Goal: Task Accomplishment & Management: Manage account settings

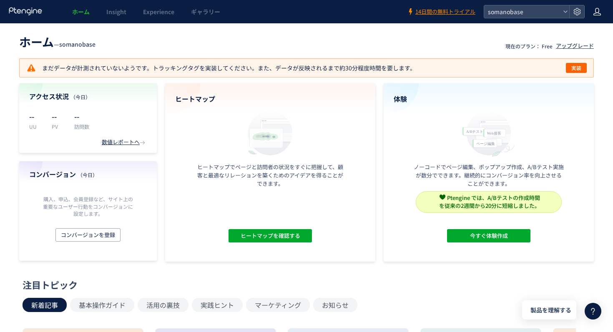
click at [600, 13] on icon at bounding box center [597, 12] width 8 height 8
click at [581, 35] on span "アカウント設定" at bounding box center [576, 33] width 41 height 8
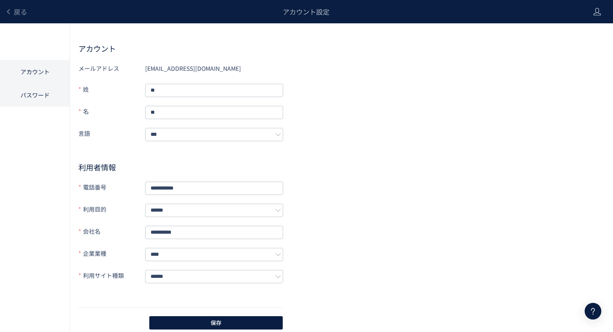
click at [56, 95] on li "パスワード" at bounding box center [35, 94] width 70 height 23
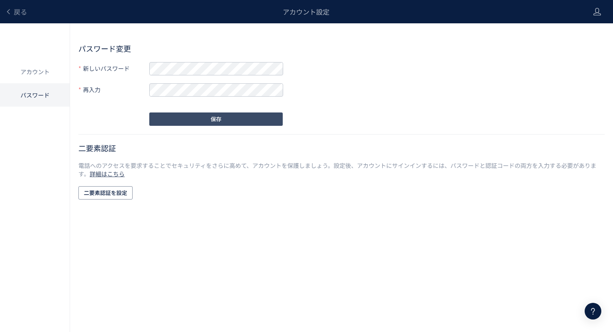
click at [213, 118] on span "保存" at bounding box center [216, 119] width 11 height 13
